Goal: Use online tool/utility: Use online tool/utility

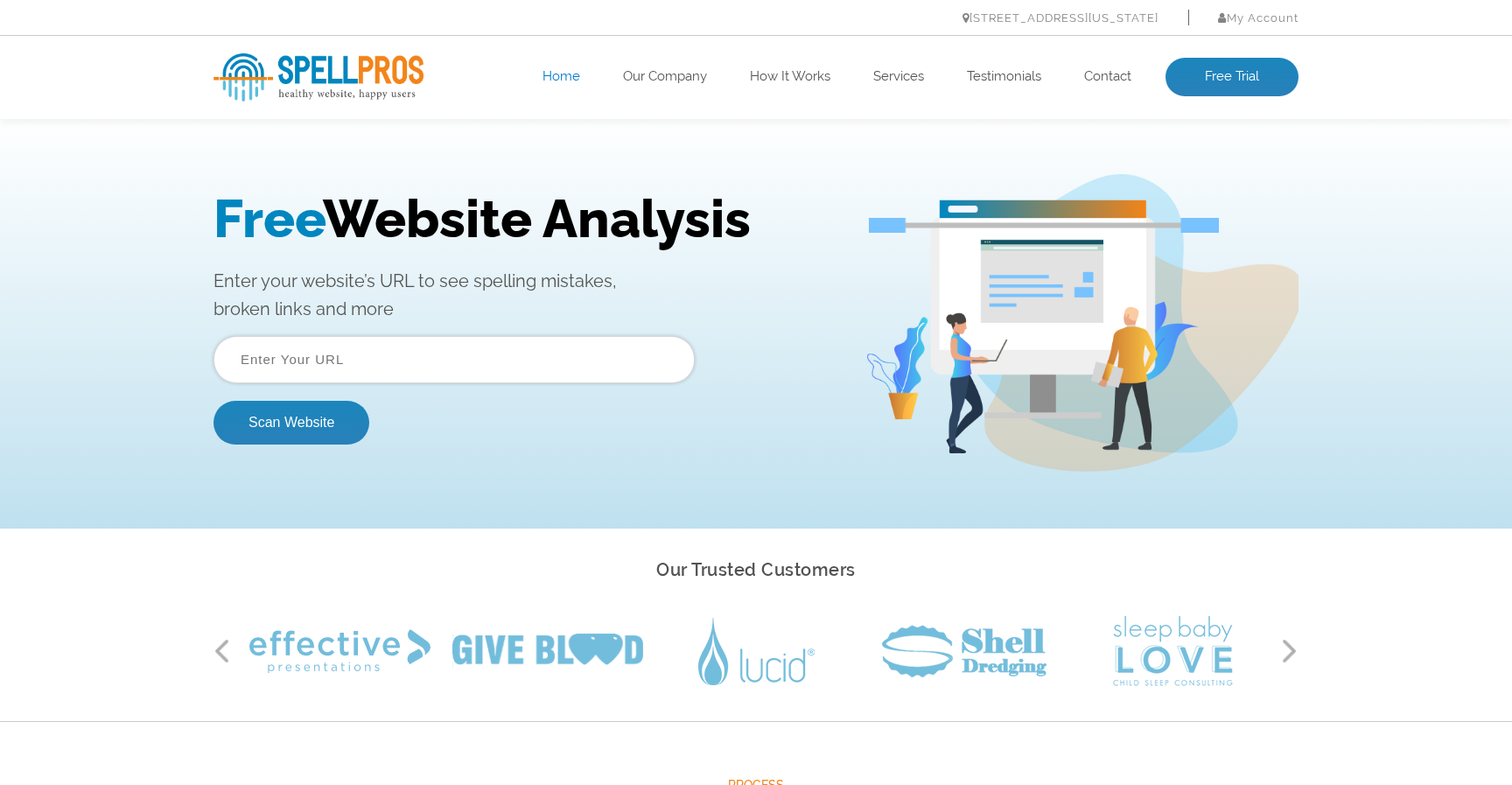
click at [458, 354] on input "text" at bounding box center [454, 359] width 481 height 47
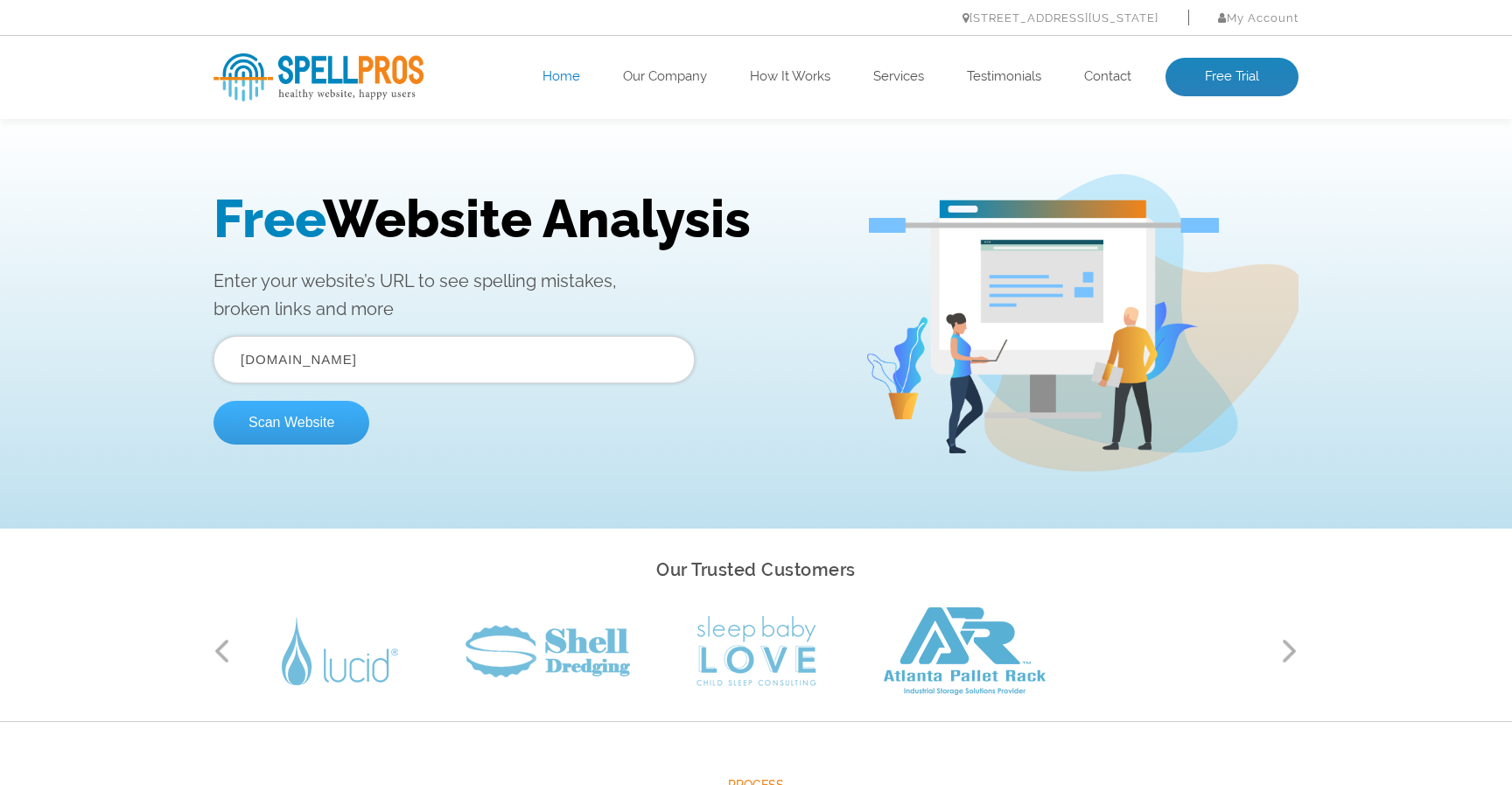
type input "[DOMAIN_NAME]"
click at [307, 423] on button "Scan Website" at bounding box center [291, 422] width 156 height 44
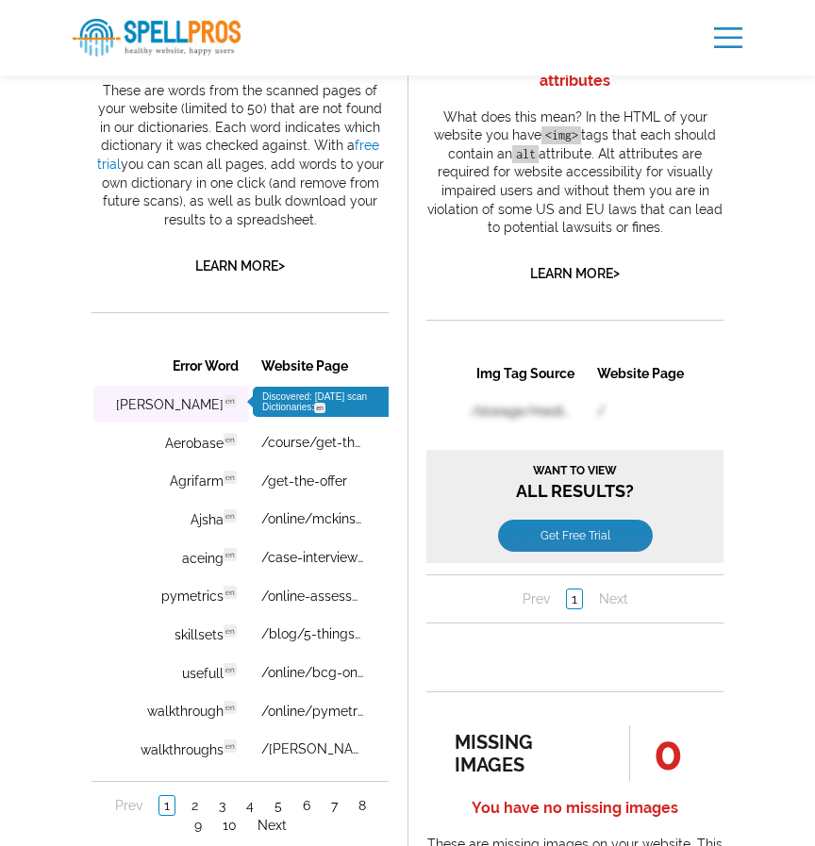
scroll to position [1179, 0]
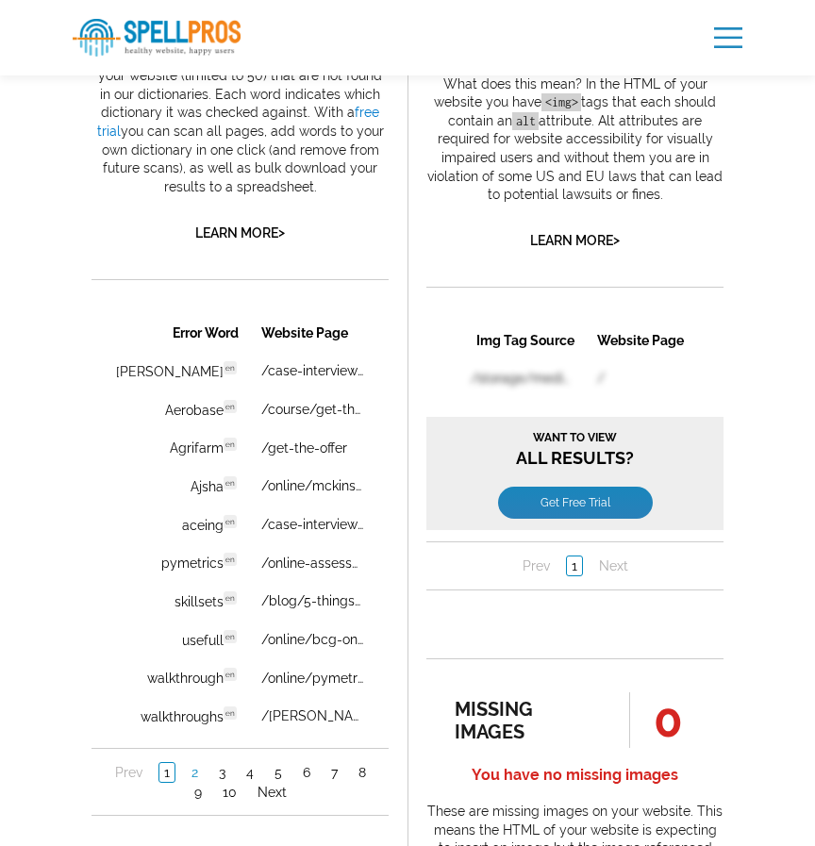
click at [195, 770] on link "2" at bounding box center [195, 771] width 16 height 19
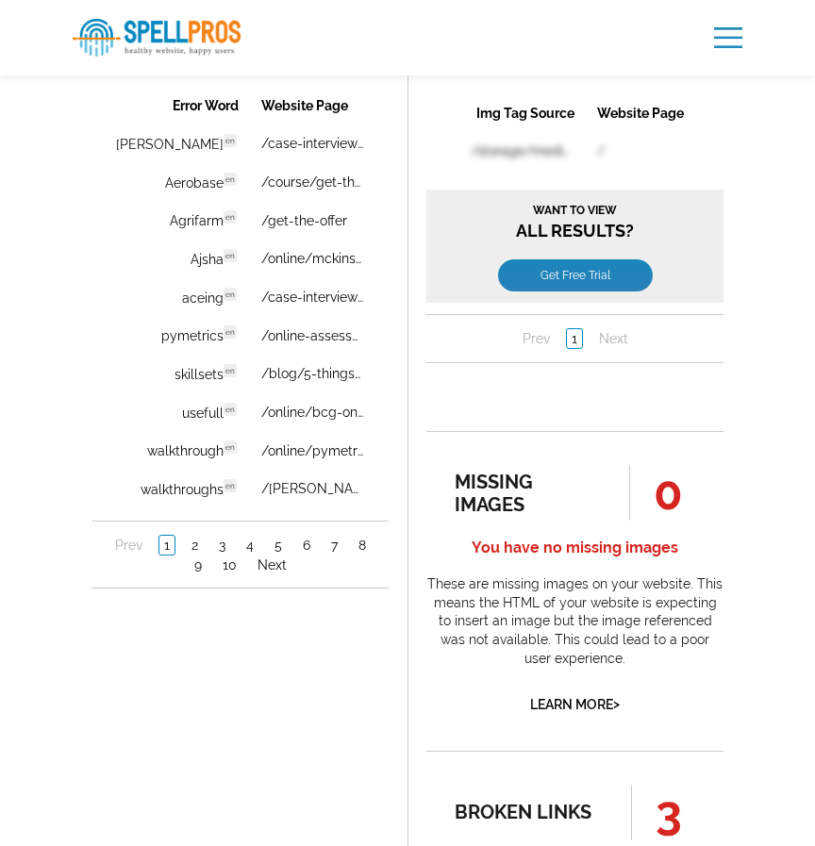
scroll to position [0, 0]
